Goal: Information Seeking & Learning: Learn about a topic

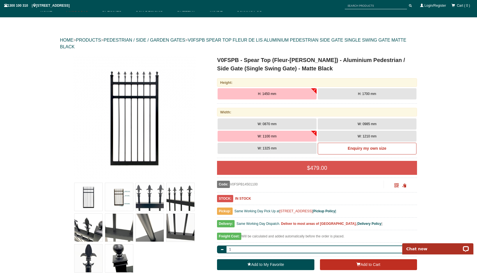
click at [281, 137] on button "W: 1100 mm" at bounding box center [267, 136] width 99 height 11
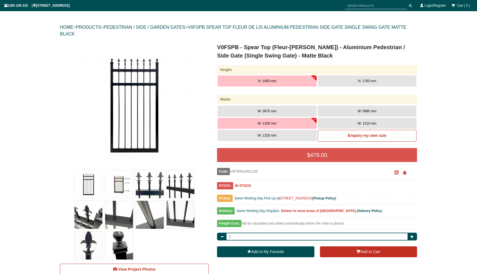
scroll to position [52, 0]
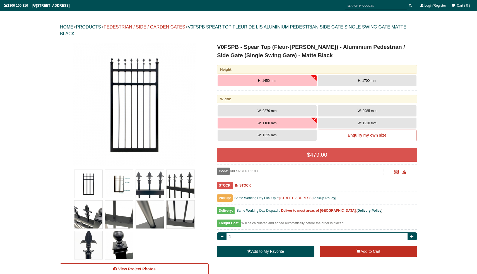
click at [170, 28] on link "PEDESTRIAN / SIDE / GARDEN GATES" at bounding box center [145, 27] width 82 height 5
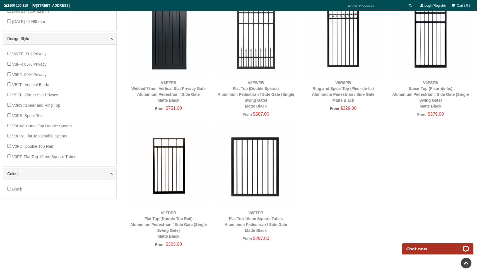
scroll to position [237, 0]
click at [255, 165] on img at bounding box center [256, 166] width 82 height 82
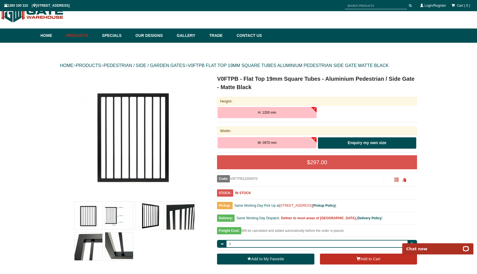
click at [347, 144] on link "Enquiry my own size" at bounding box center [367, 143] width 99 height 12
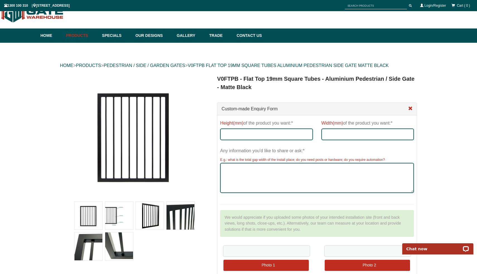
click at [409, 107] on span at bounding box center [410, 108] width 4 height 4
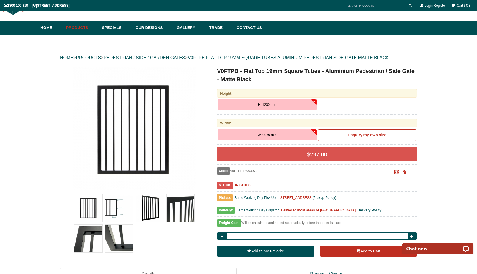
click at [120, 238] on img at bounding box center [119, 238] width 28 height 28
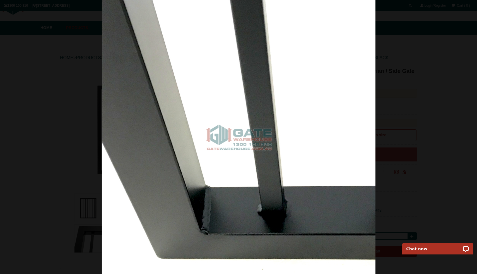
click at [110, 93] on img at bounding box center [239, 137] width 274 height 274
click at [472, 9] on span at bounding box center [469, 8] width 8 height 8
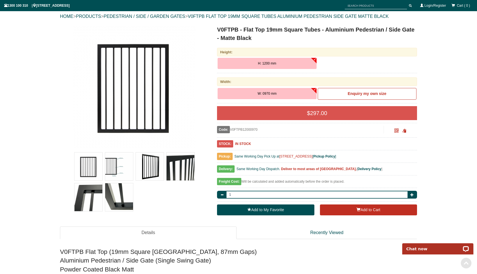
scroll to position [62, 0]
